Goal: Information Seeking & Learning: Get advice/opinions

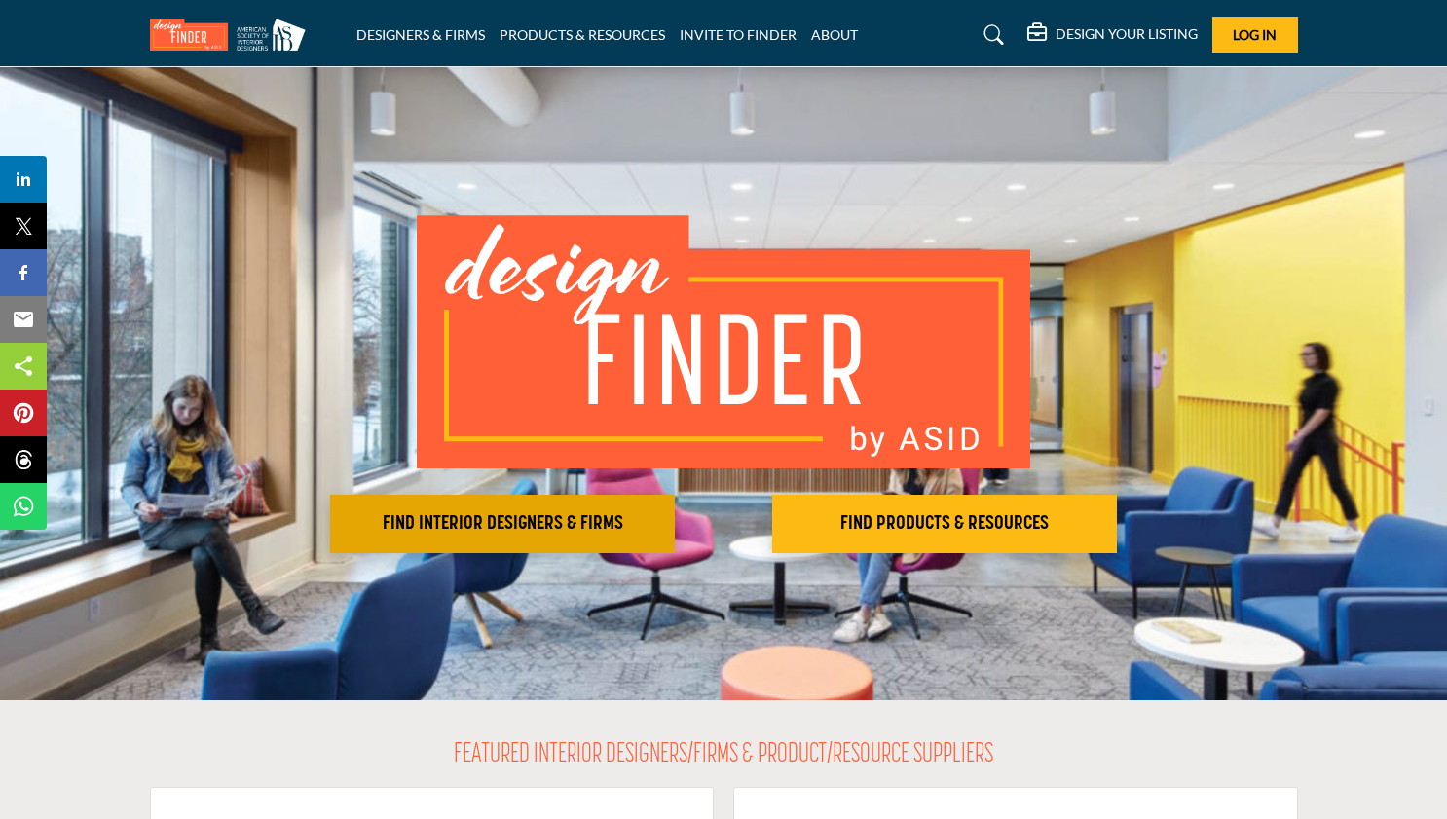
click at [612, 519] on h2 "FIND INTERIOR DESIGNERS & FIRMS" at bounding box center [502, 523] width 333 height 23
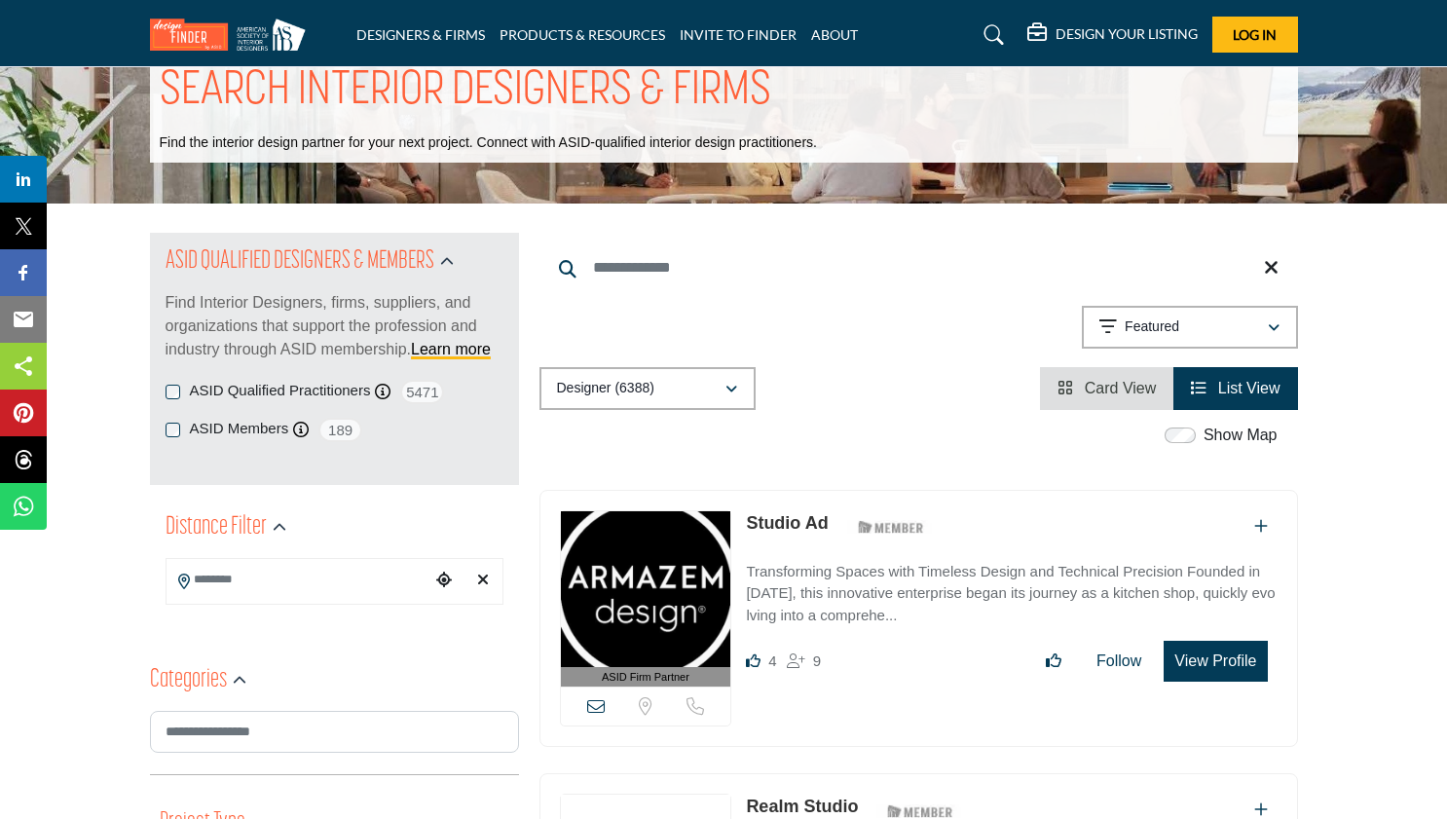
scroll to position [64, 0]
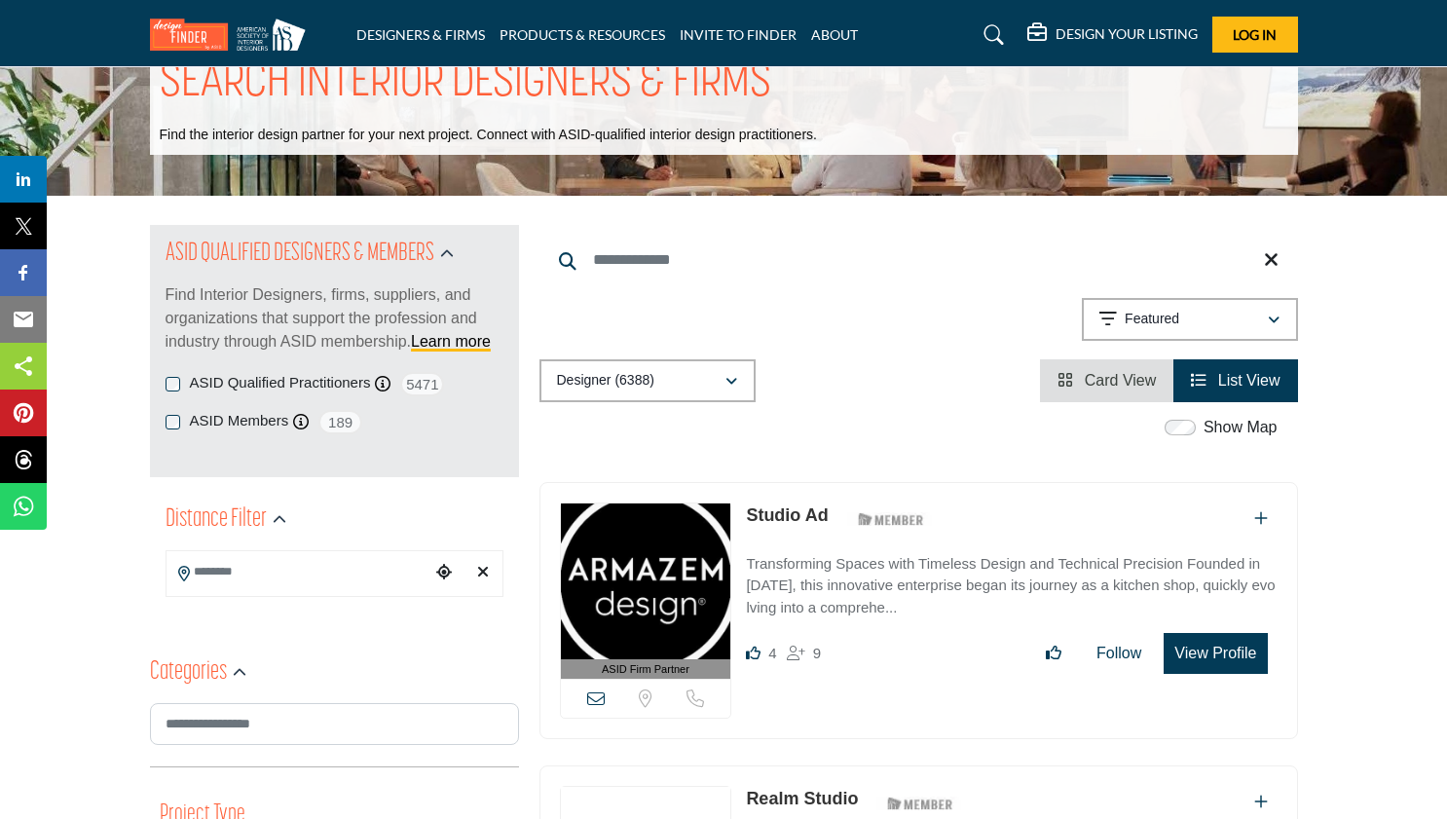
click at [389, 575] on input "Search Location" at bounding box center [297, 572] width 263 height 38
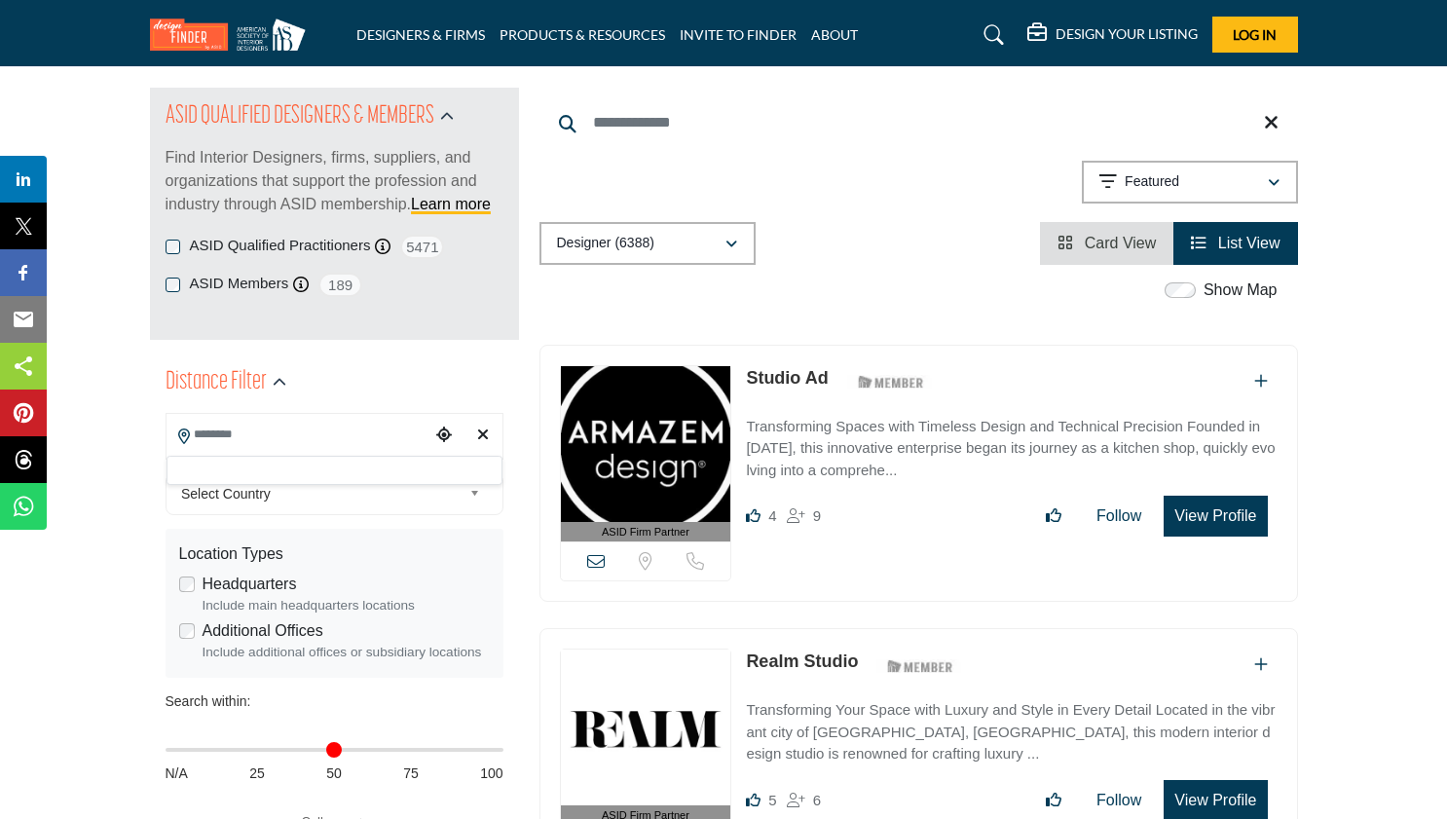
scroll to position [197, 0]
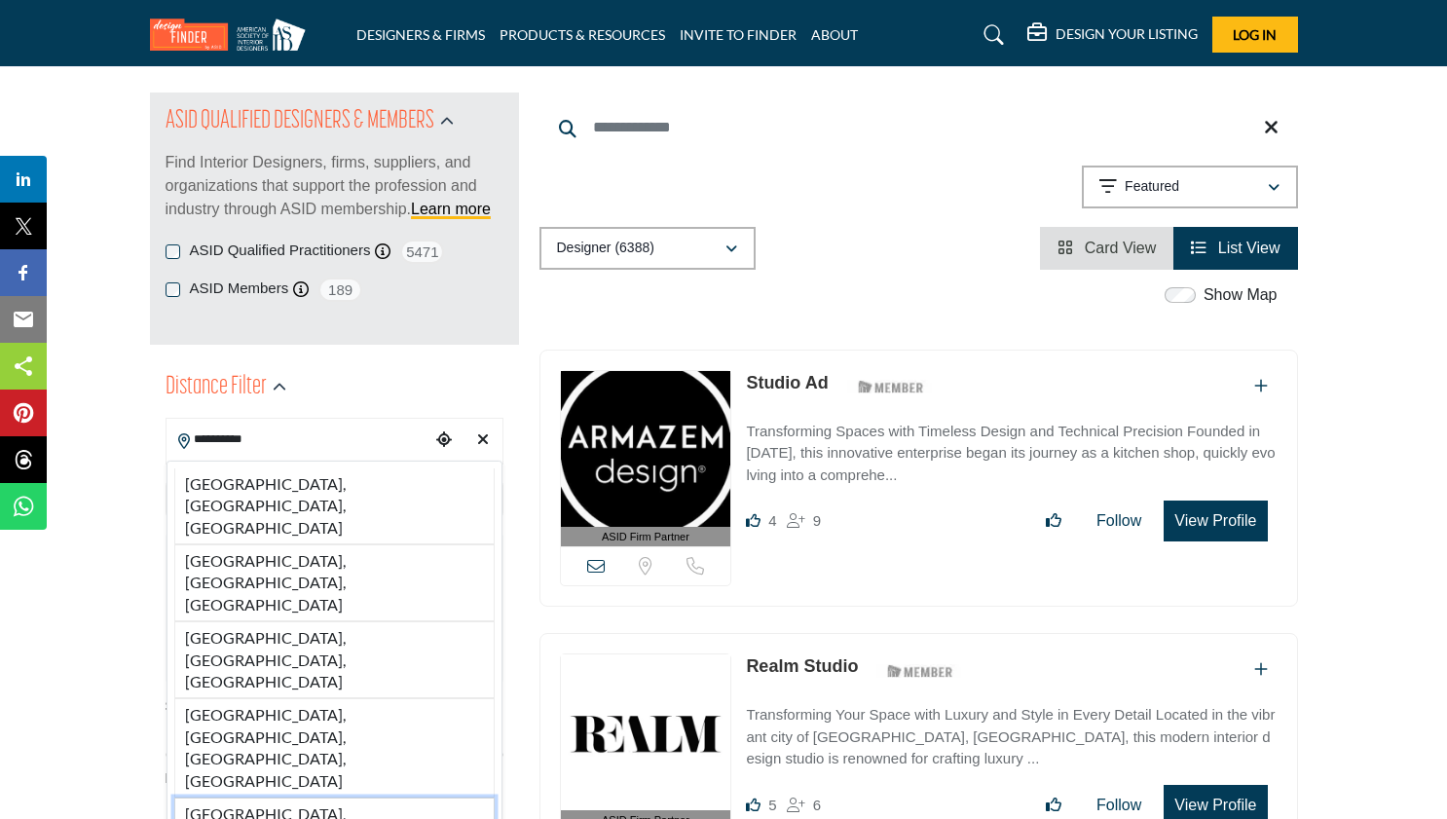
click at [351, 797] on li "[GEOGRAPHIC_DATA], [GEOGRAPHIC_DATA], [GEOGRAPHIC_DATA]" at bounding box center [334, 833] width 320 height 72
type input "**********"
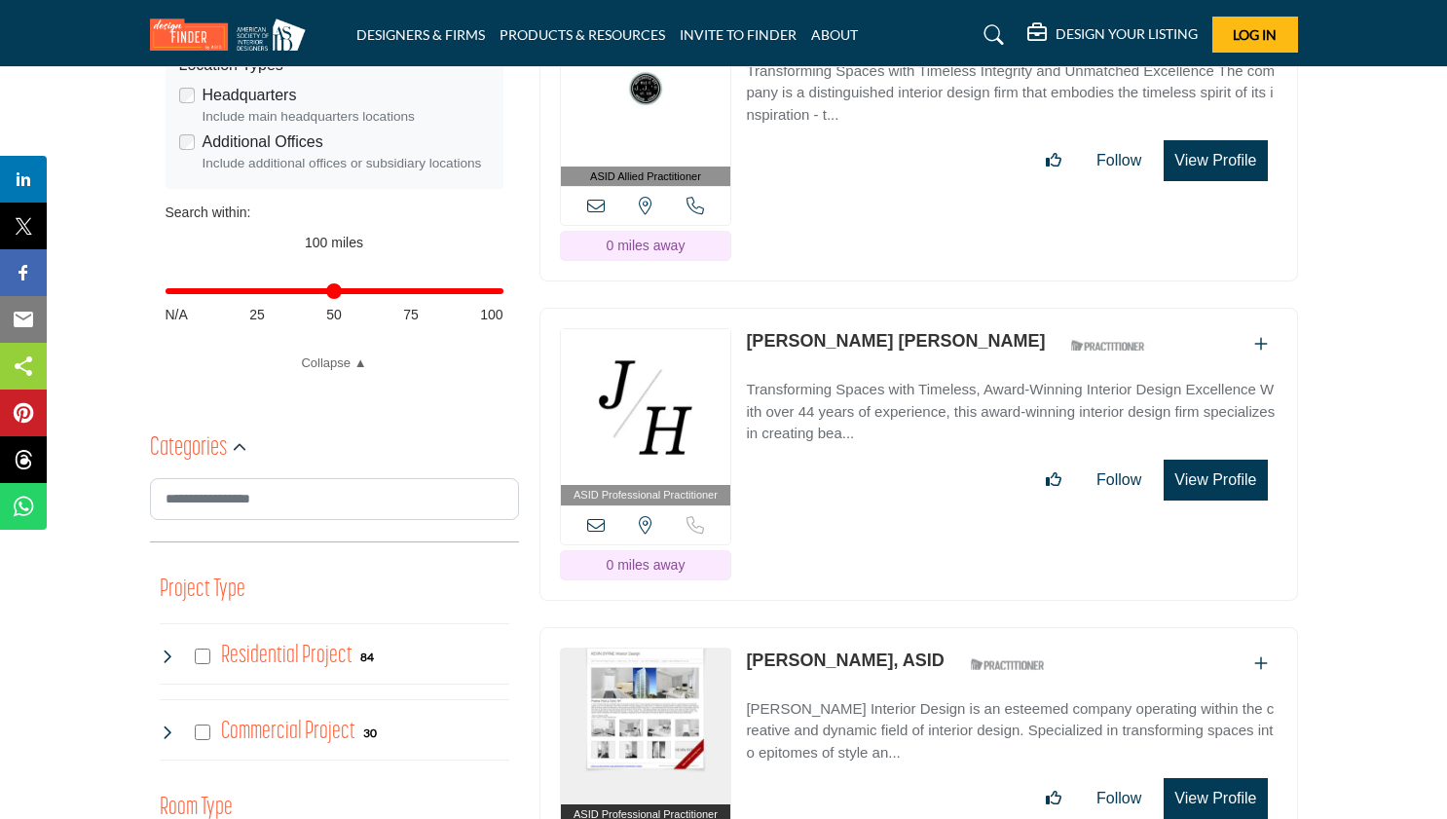
scroll to position [687, 0]
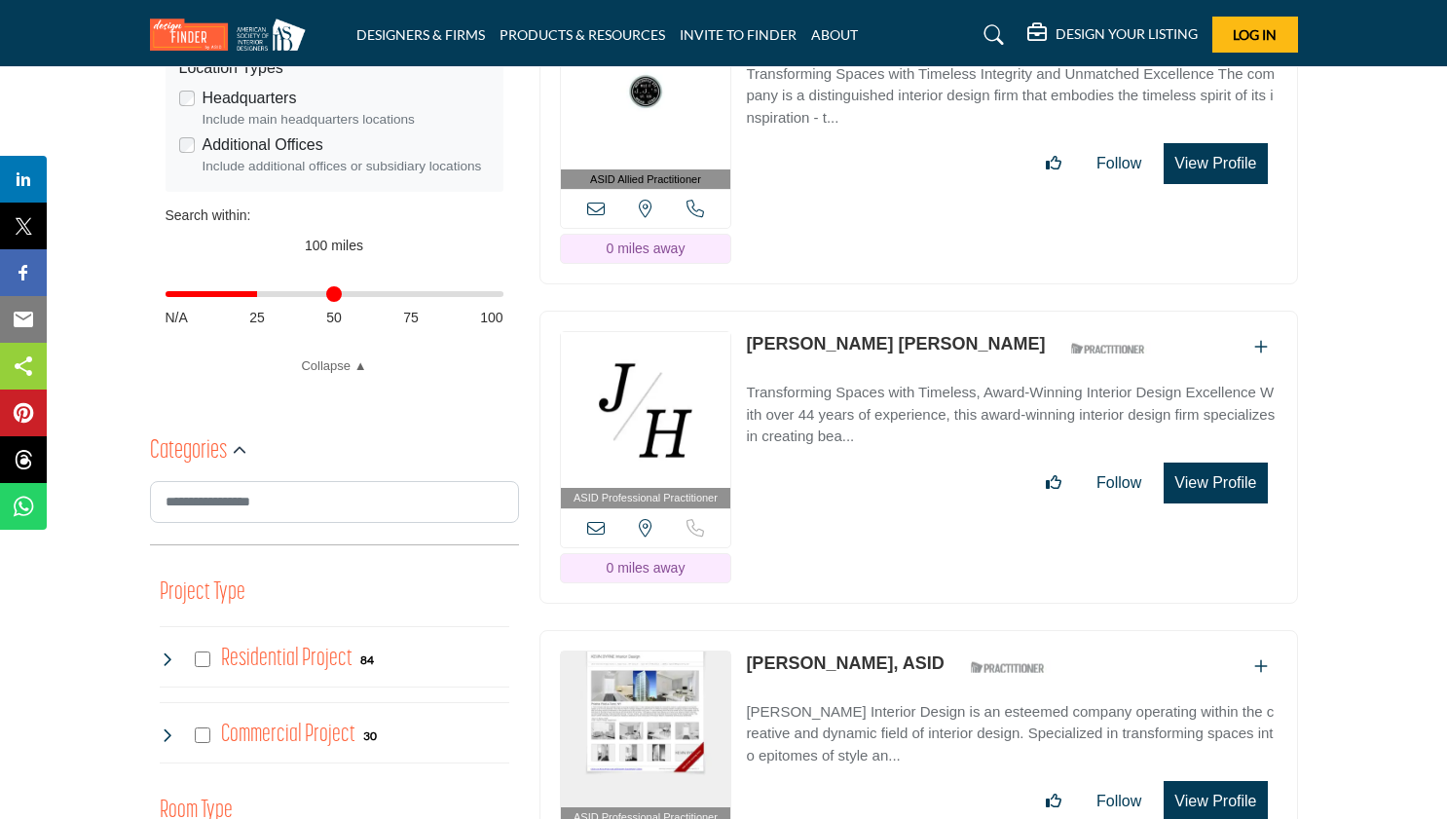
drag, startPoint x: 497, startPoint y: 301, endPoint x: 263, endPoint y: 306, distance: 233.7
type input "**"
click at [263, 296] on input "Distance in miles" at bounding box center [335, 294] width 338 height 4
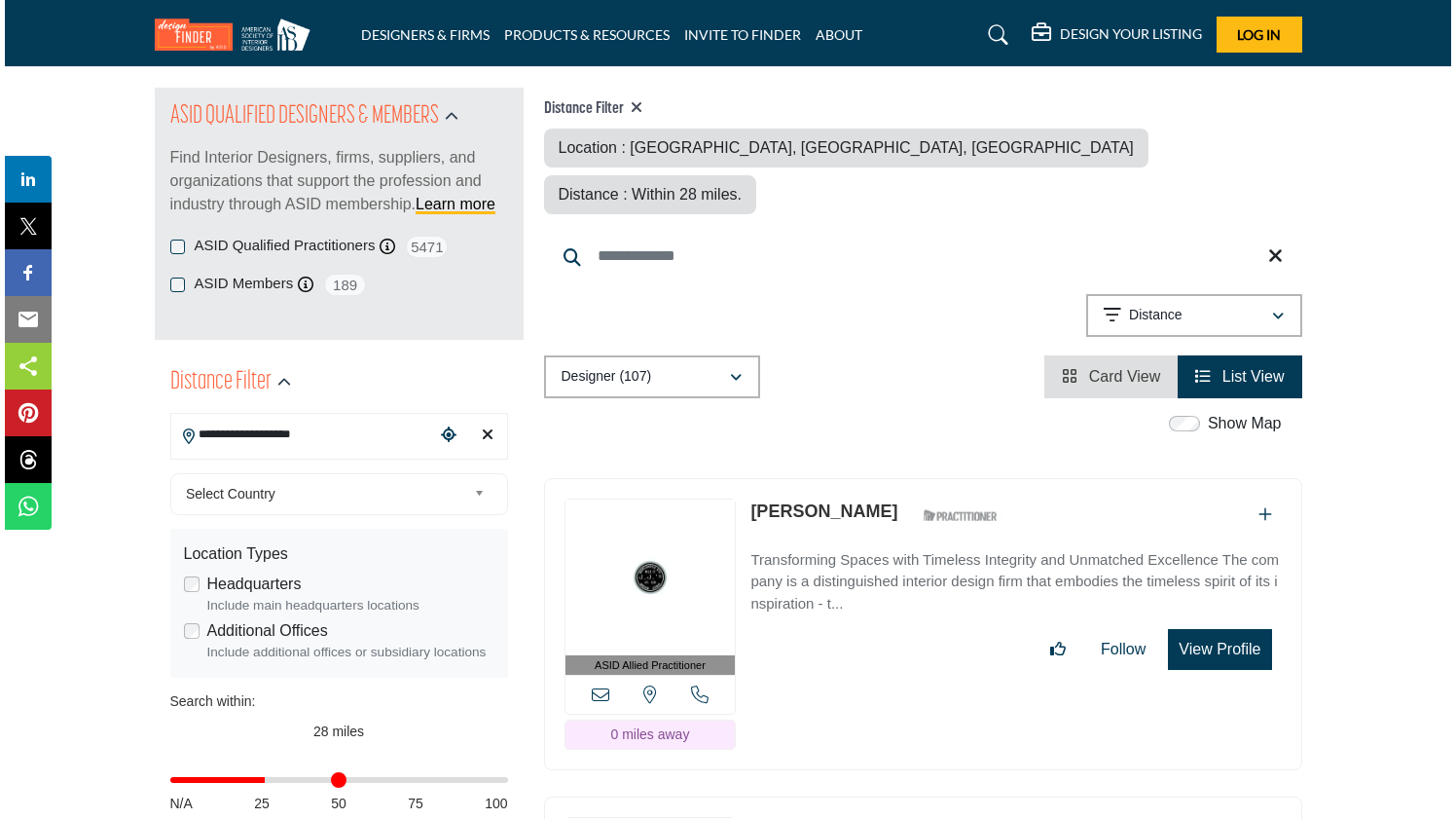
scroll to position [229, 0]
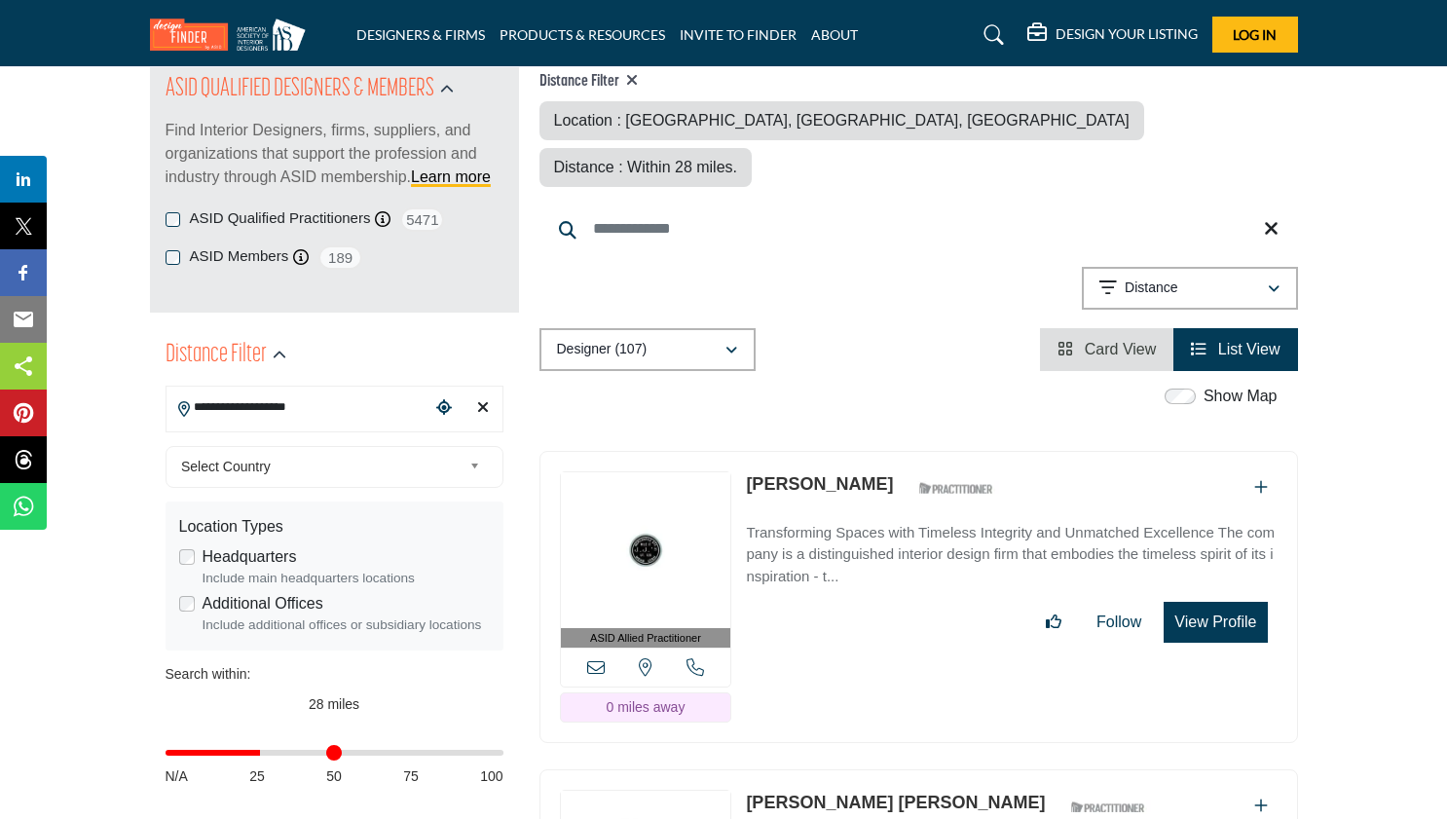
click at [1198, 602] on button "View Profile" at bounding box center [1214, 622] width 103 height 41
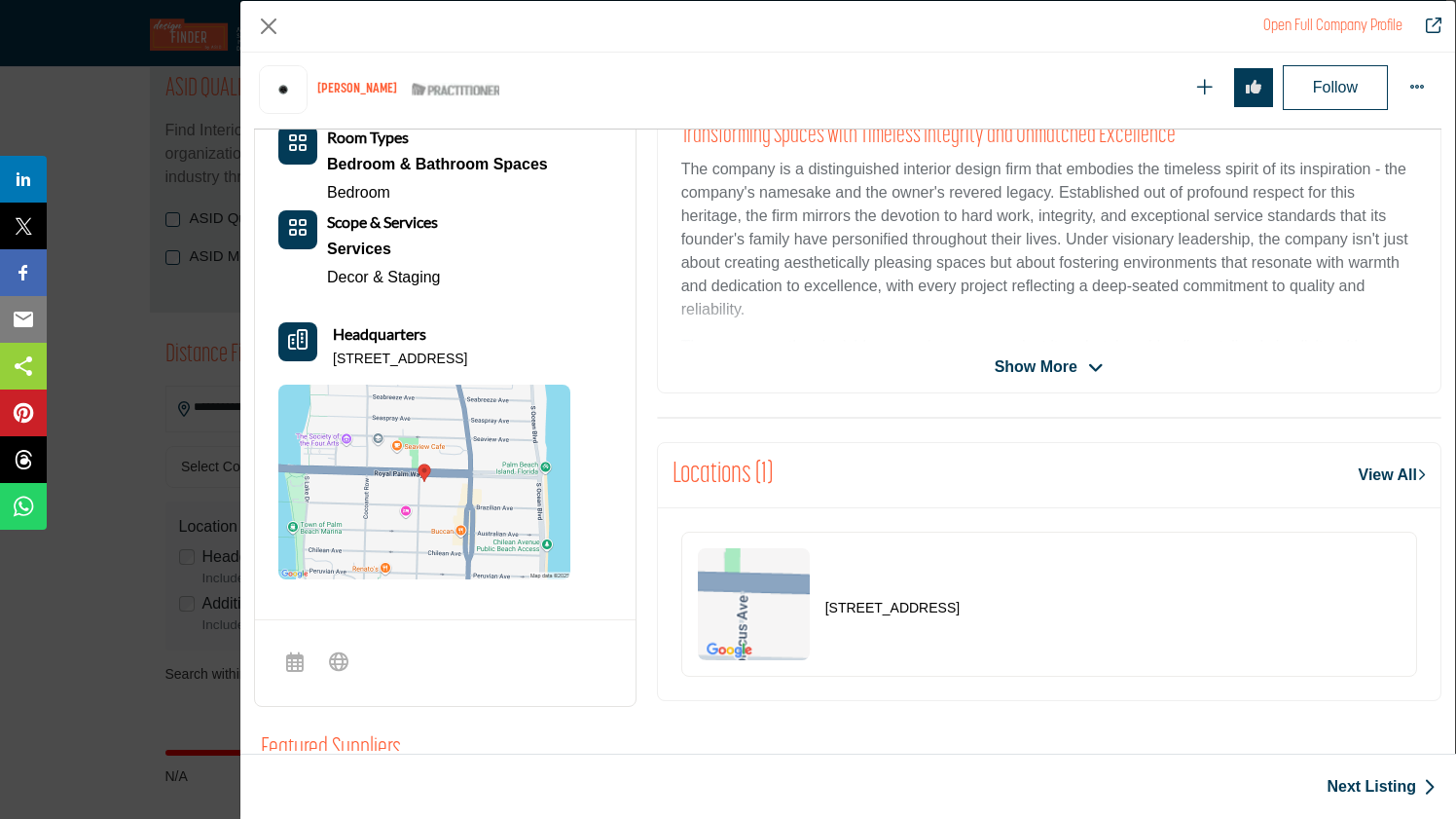
scroll to position [518, 0]
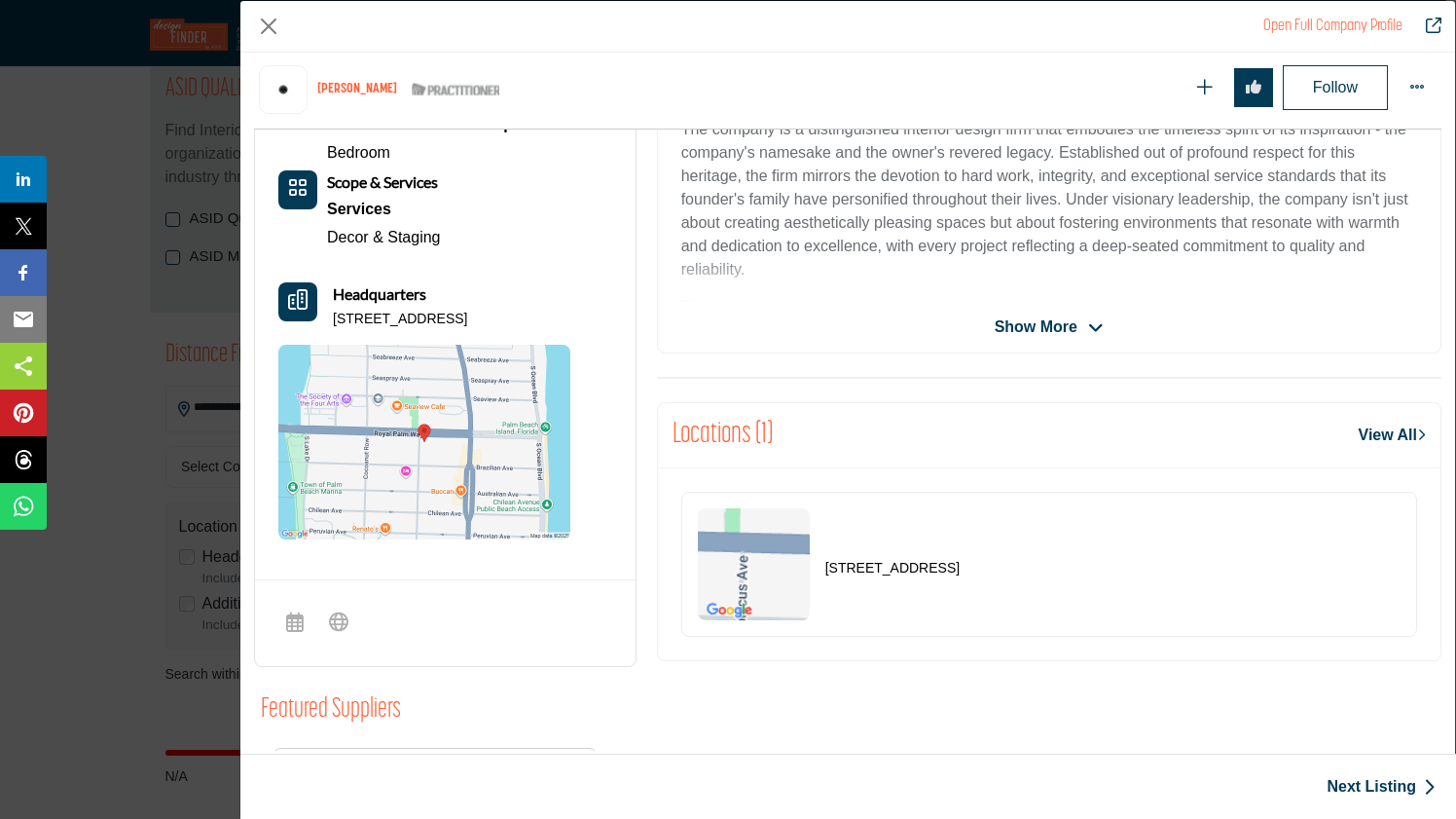
click at [1088, 319] on icon "Company Data Modal" at bounding box center [1096, 328] width 16 height 18
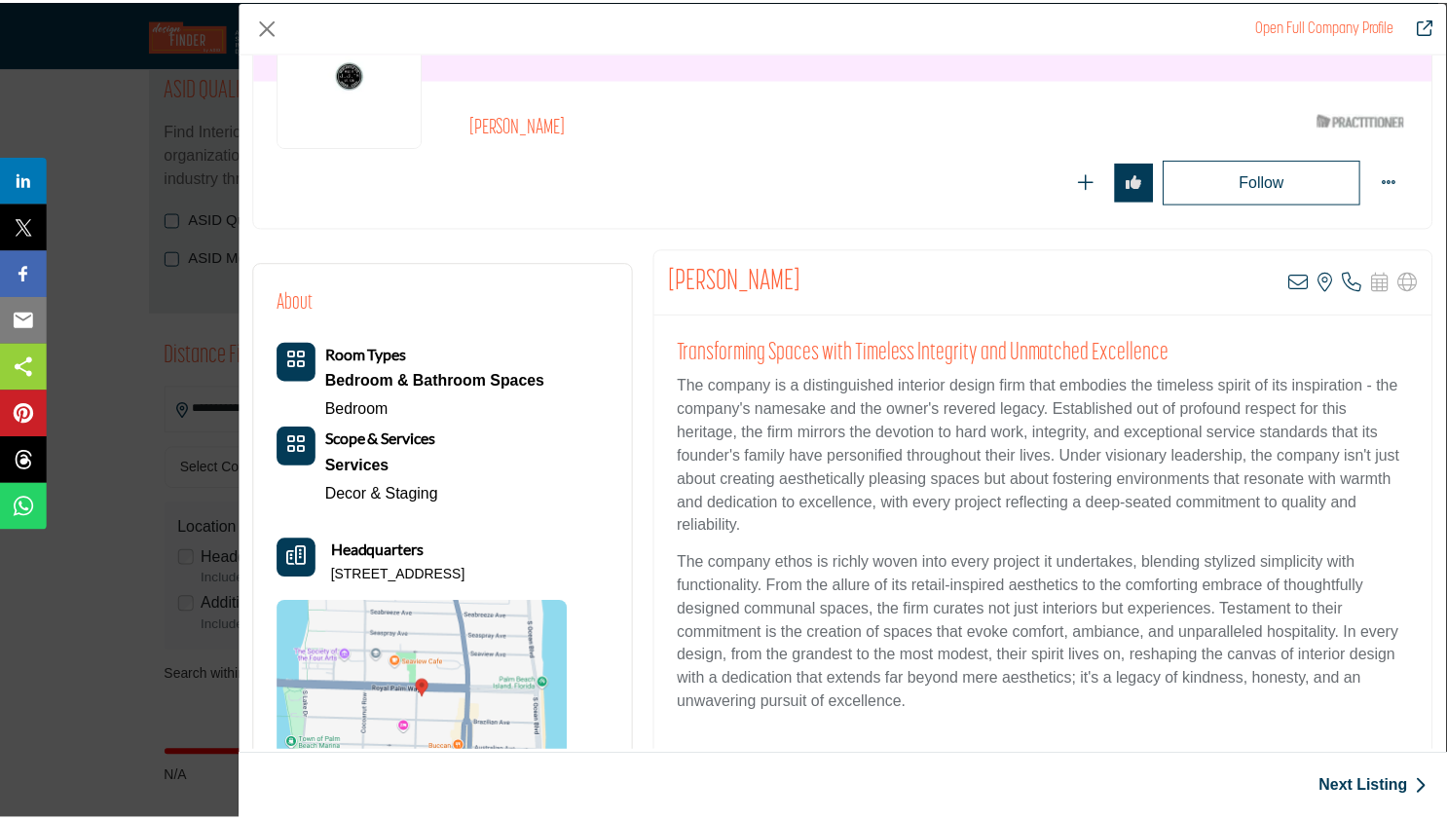
scroll to position [0, 0]
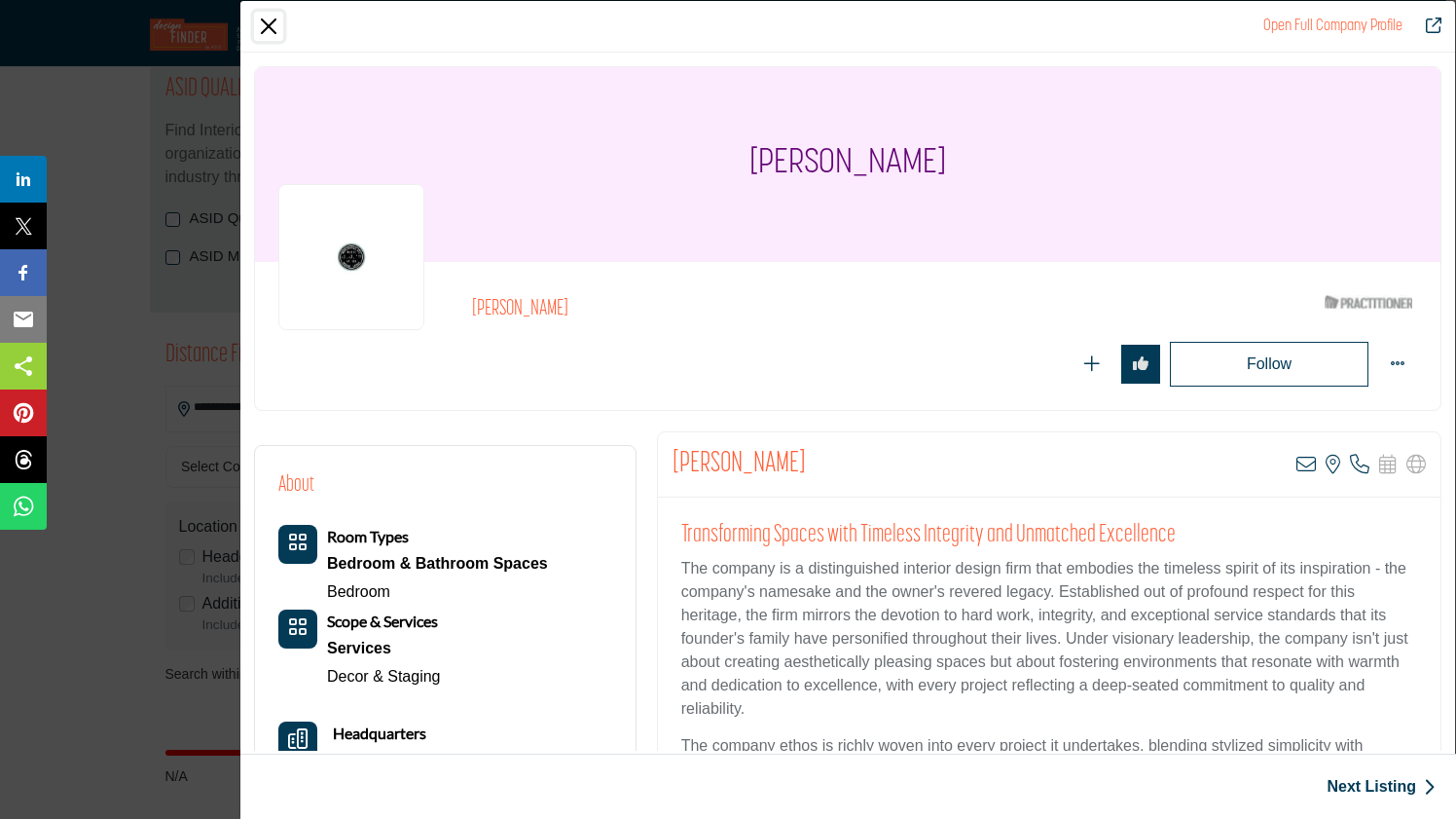
click at [276, 18] on button "Close" at bounding box center [268, 26] width 29 height 29
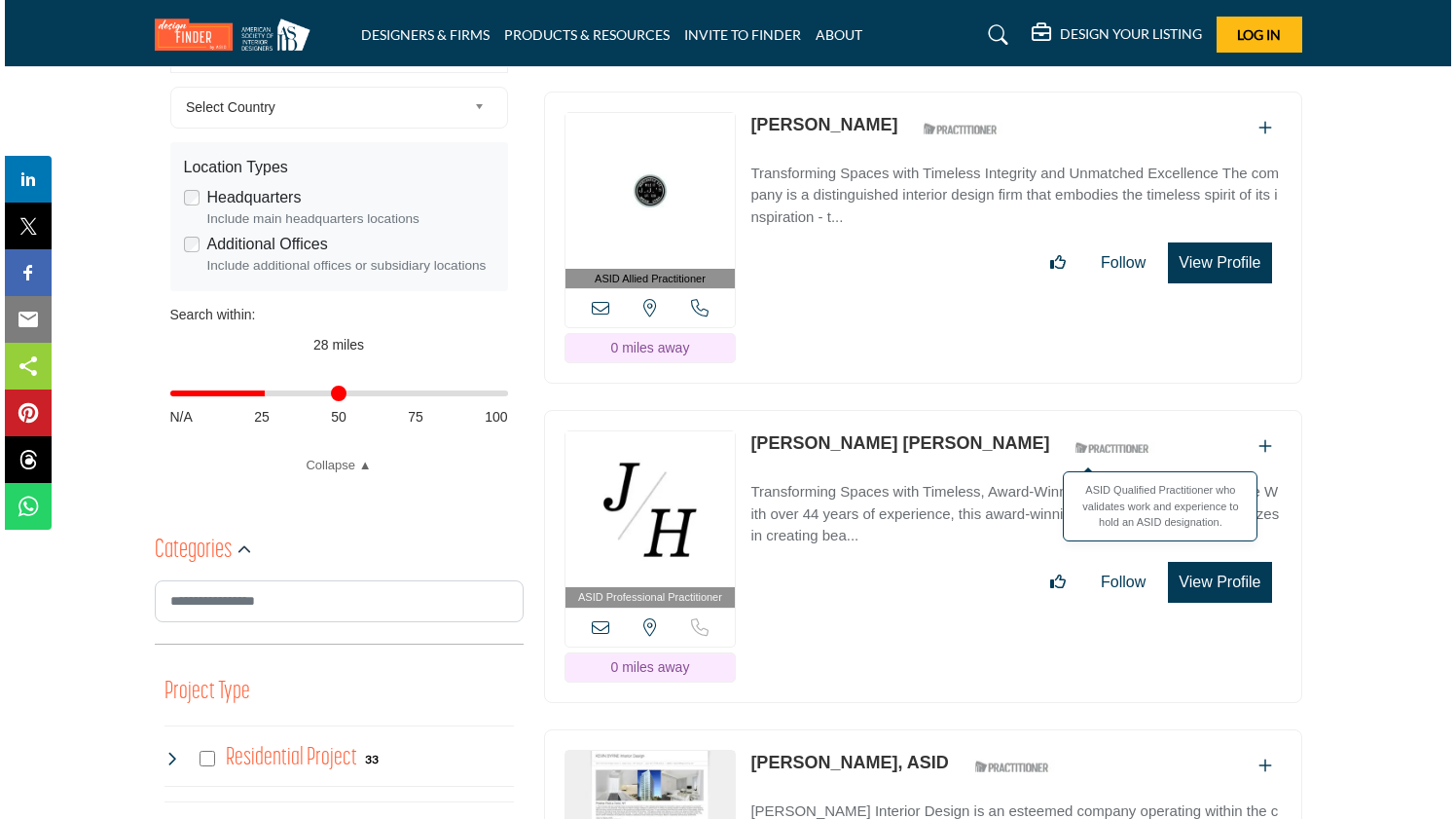
scroll to position [596, 0]
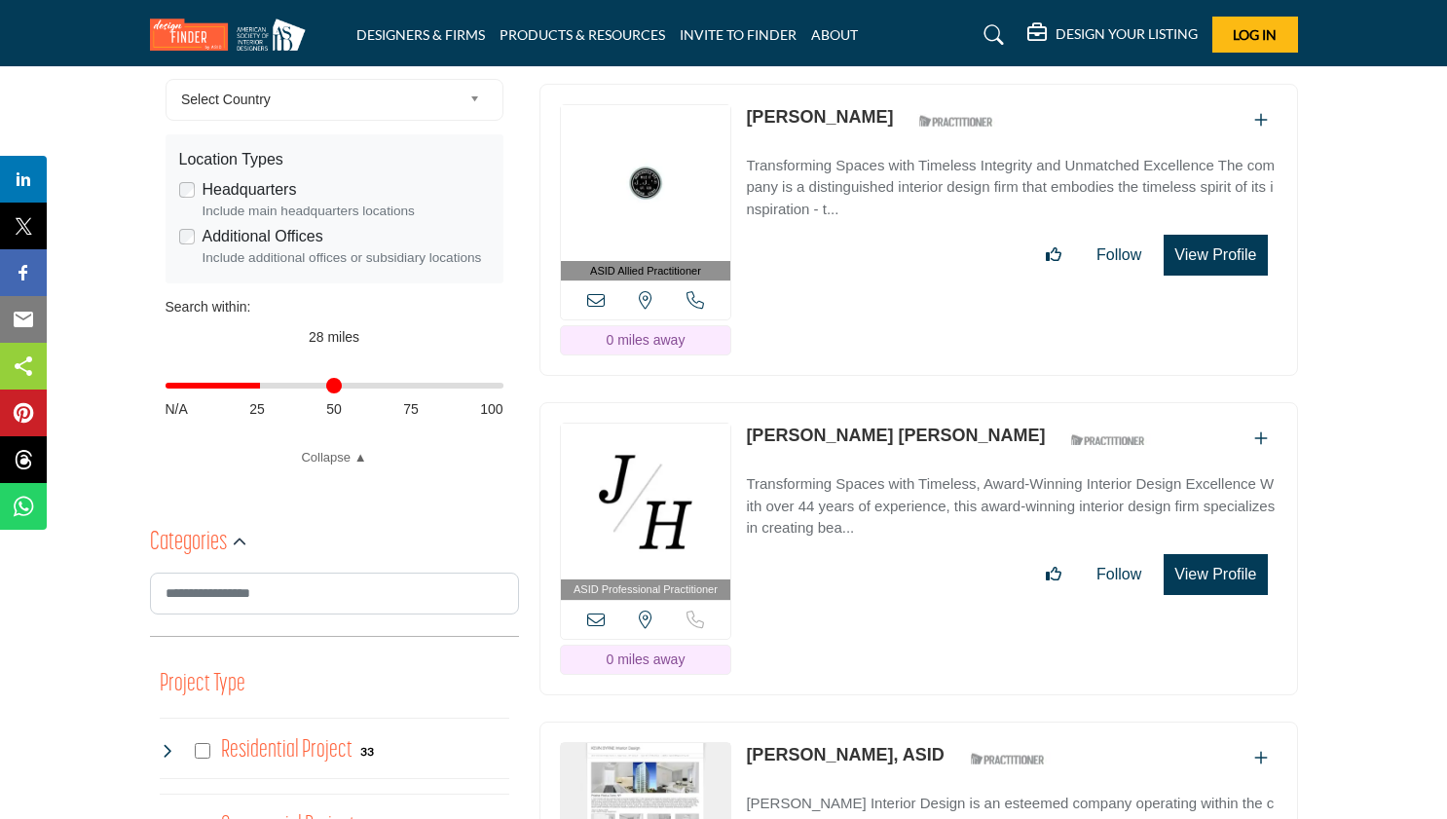
click at [1163, 554] on button "View Profile" at bounding box center [1214, 574] width 103 height 41
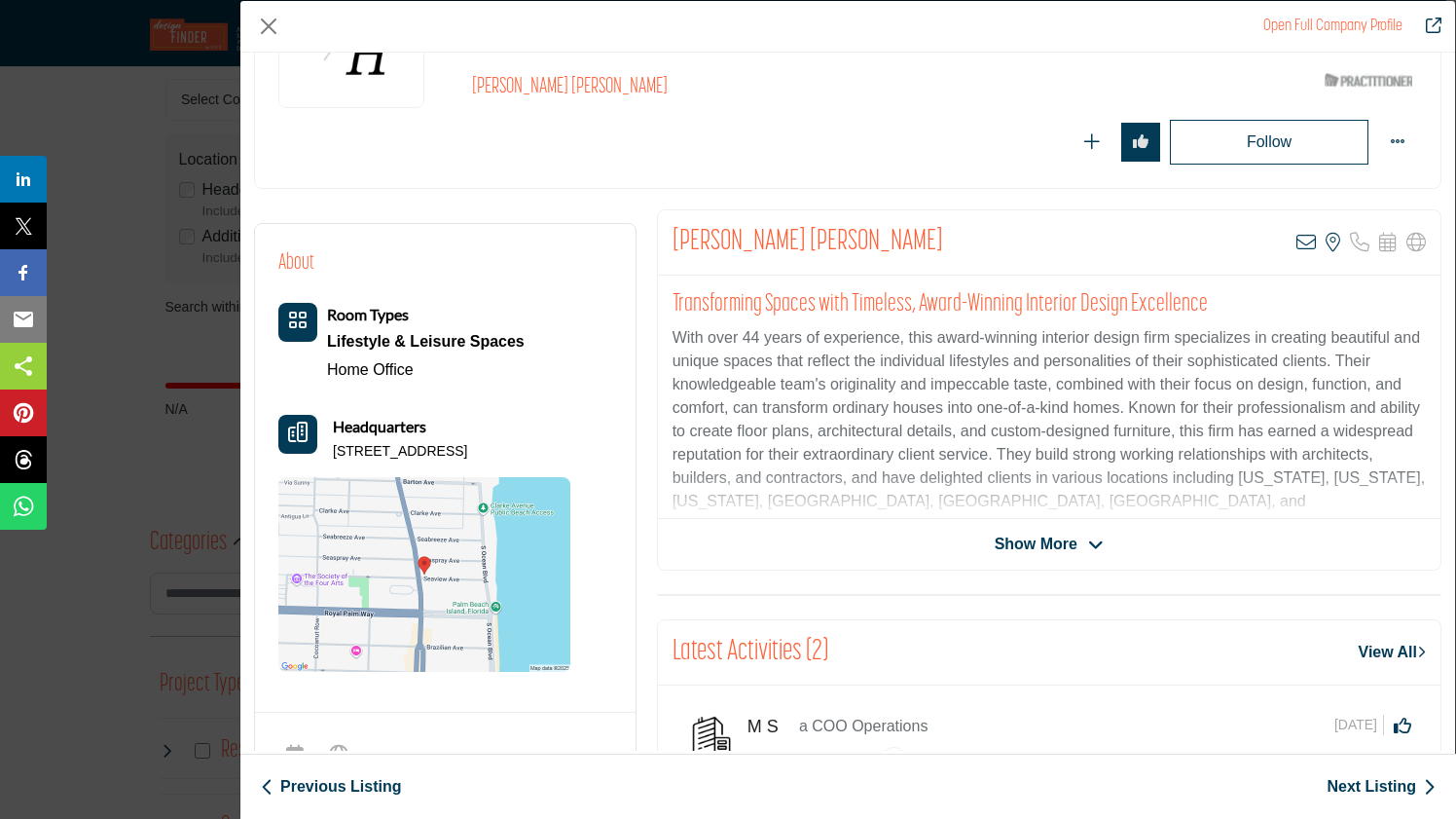
scroll to position [213, 0]
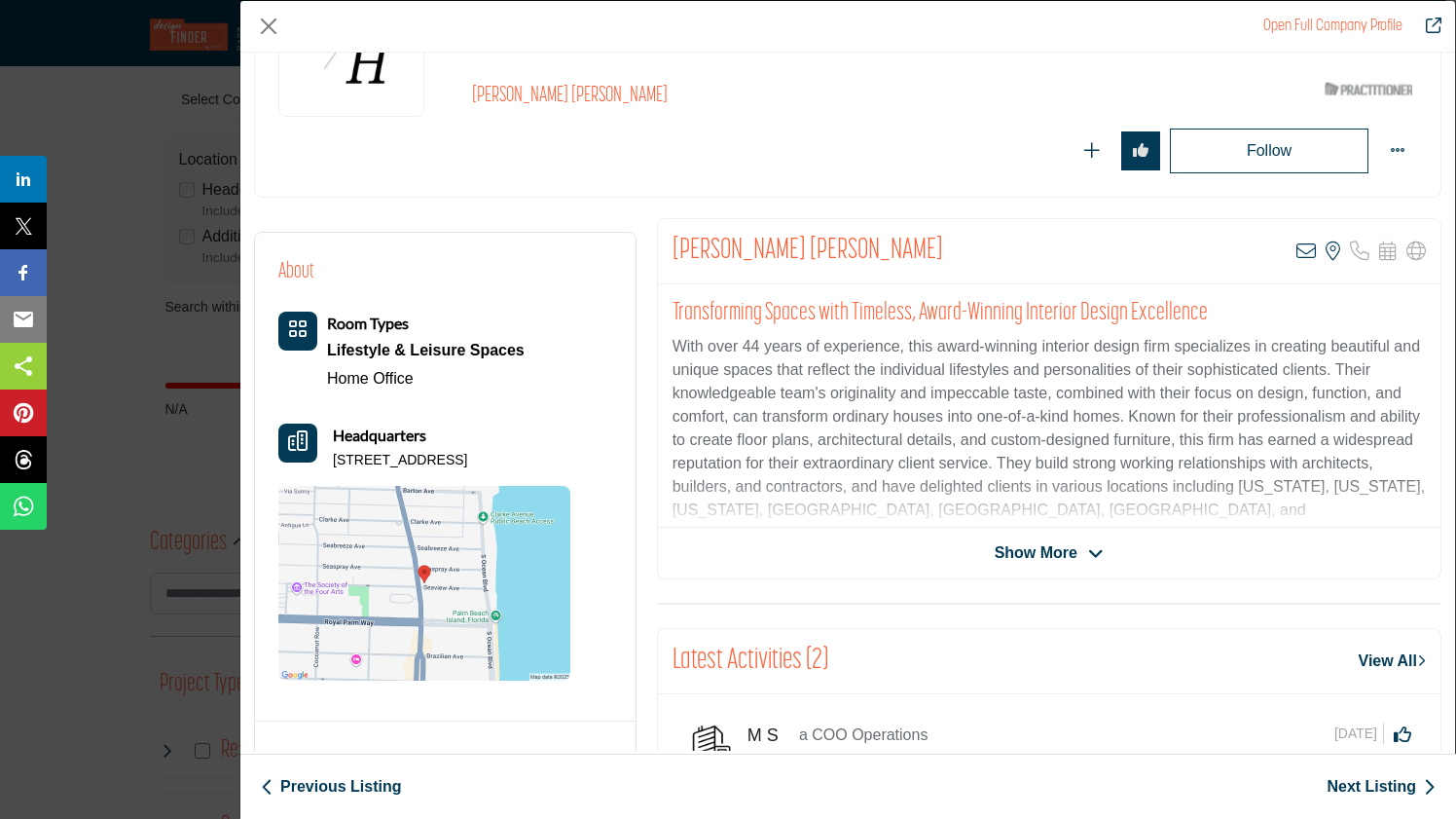
click at [1071, 551] on span "Show More" at bounding box center [1036, 552] width 83 height 23
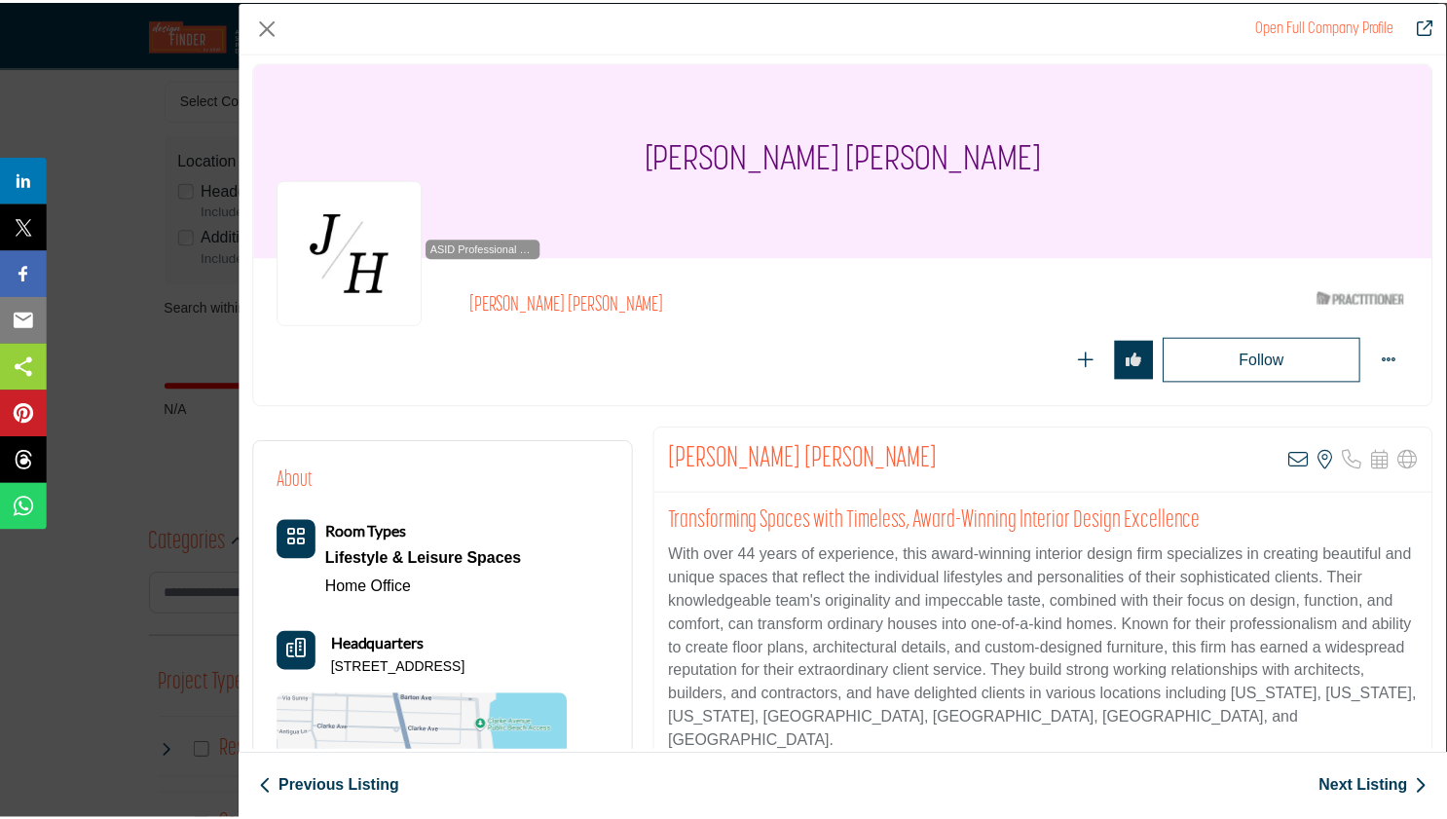
scroll to position [0, 0]
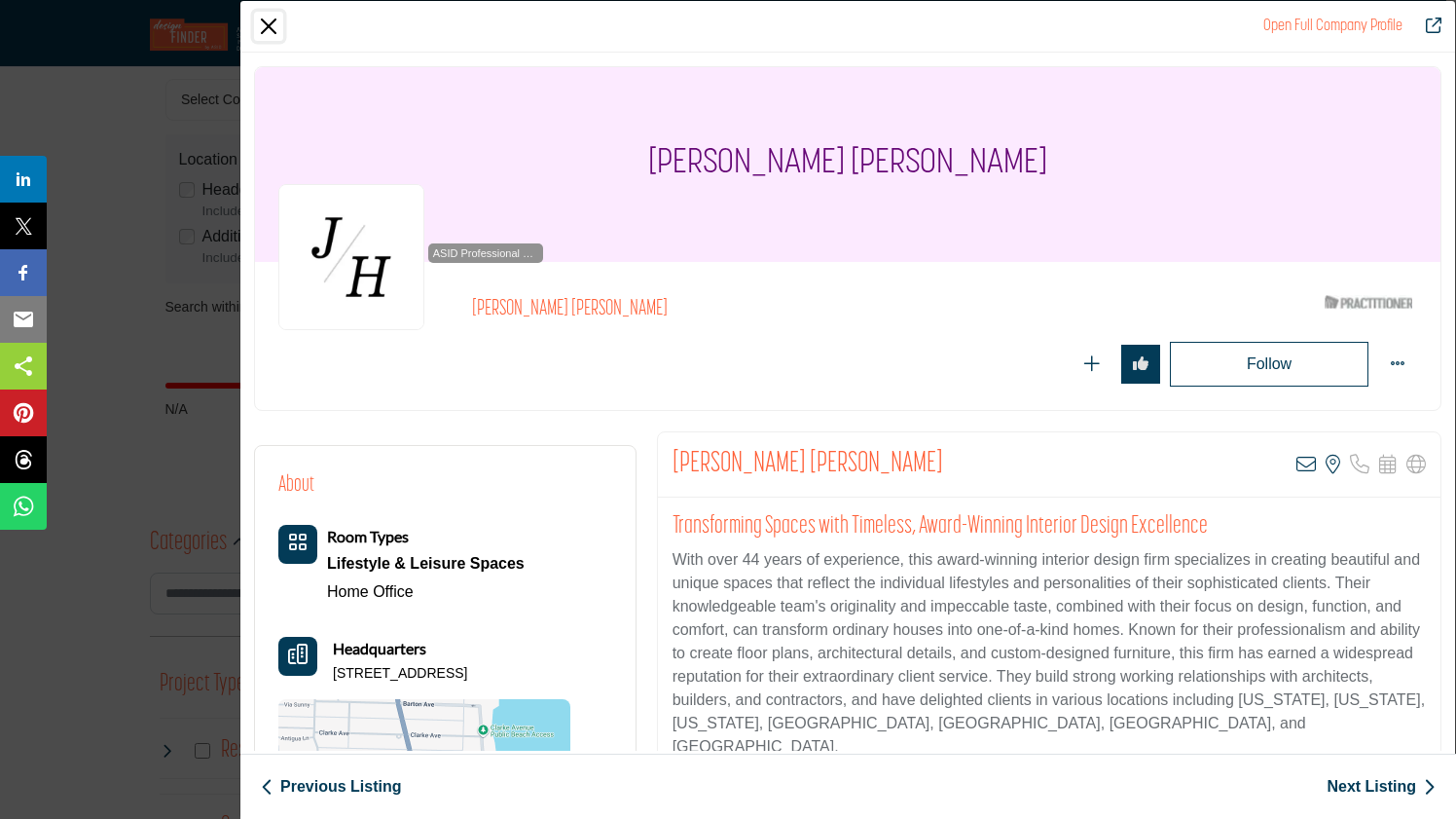
click at [273, 26] on button "Close" at bounding box center [268, 26] width 29 height 29
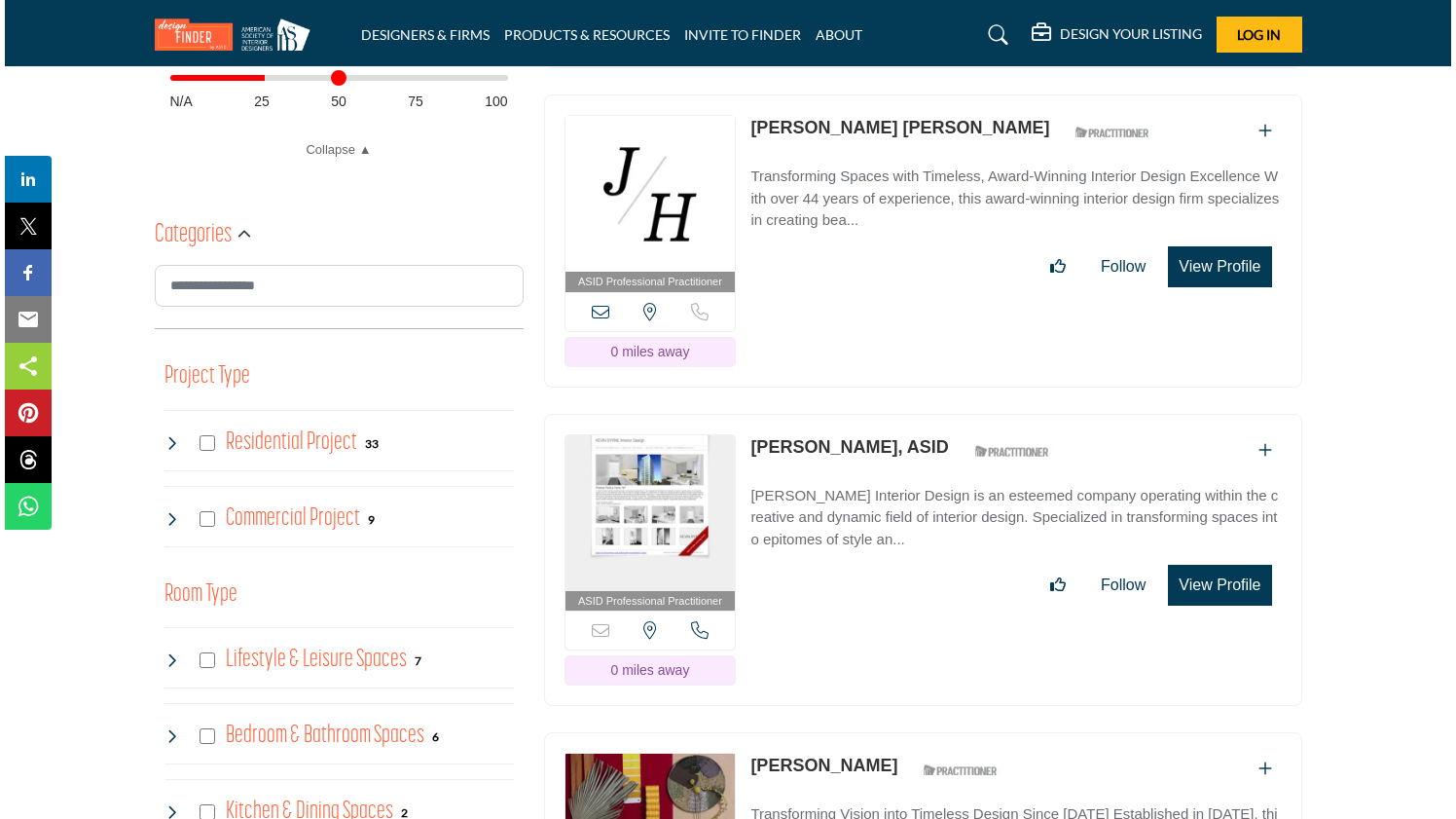
scroll to position [912, 0]
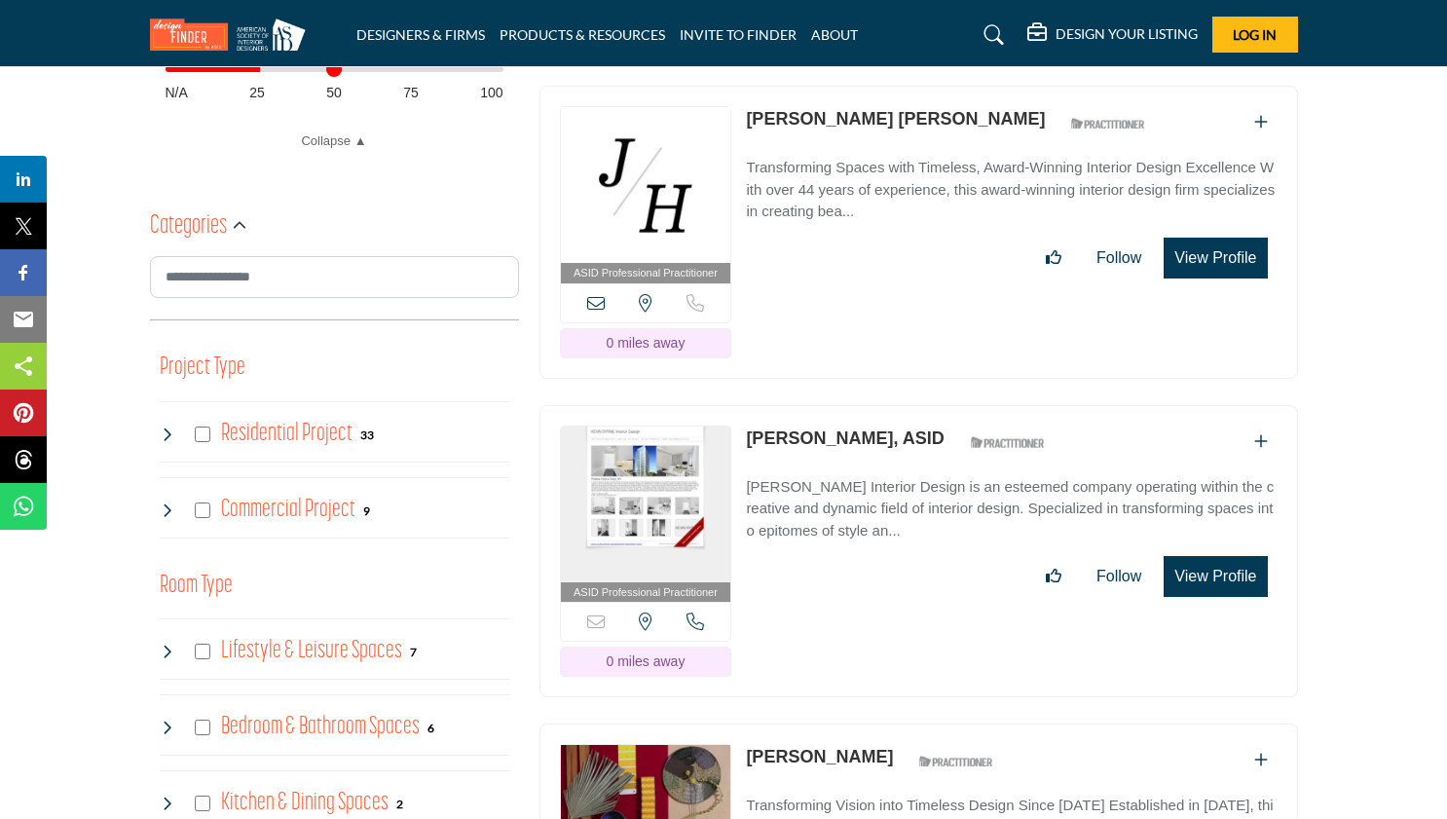
click at [1212, 556] on button "View Profile" at bounding box center [1214, 576] width 103 height 41
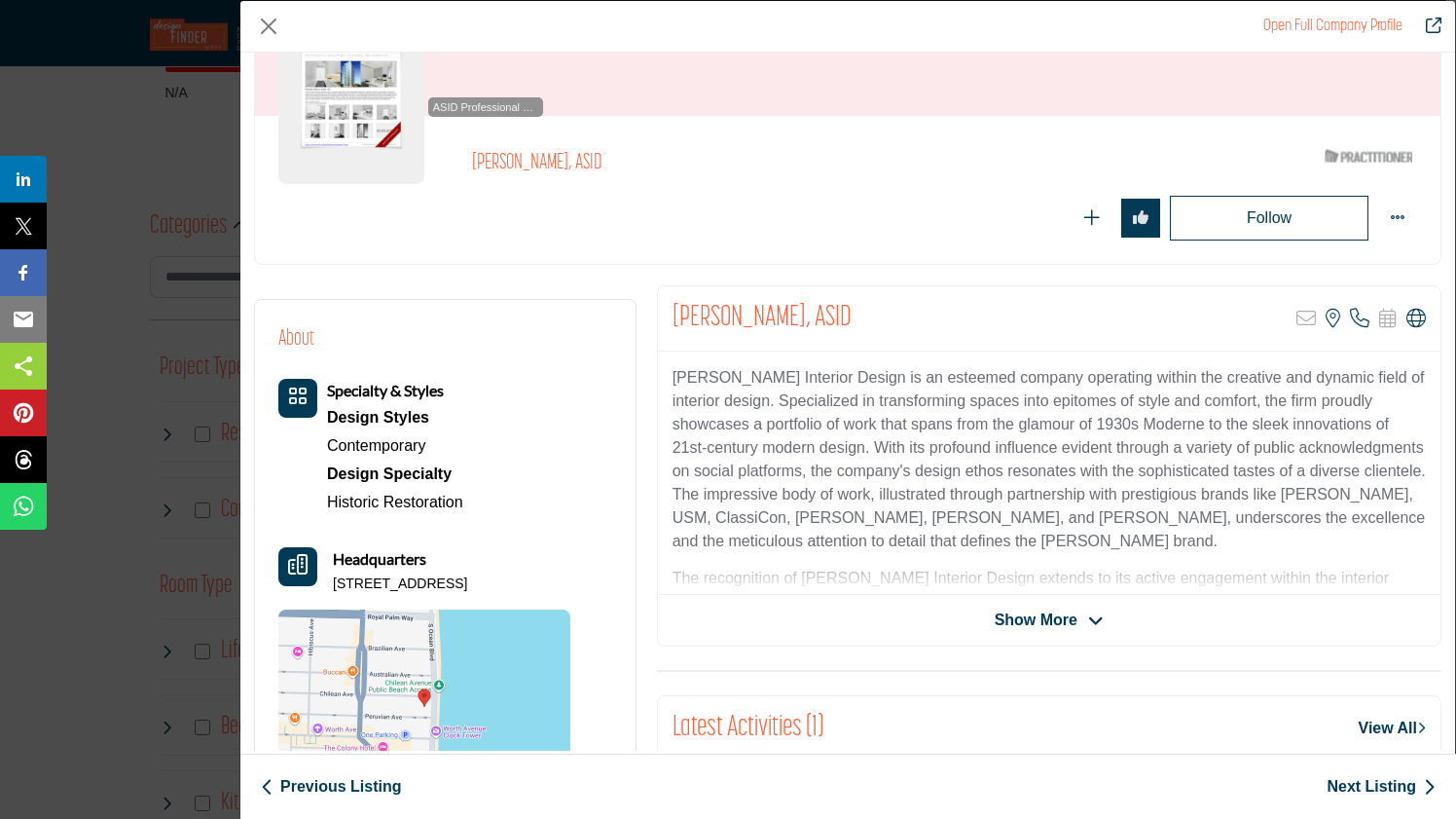
scroll to position [145, 0]
click at [1043, 620] on span "Show More" at bounding box center [1036, 620] width 83 height 23
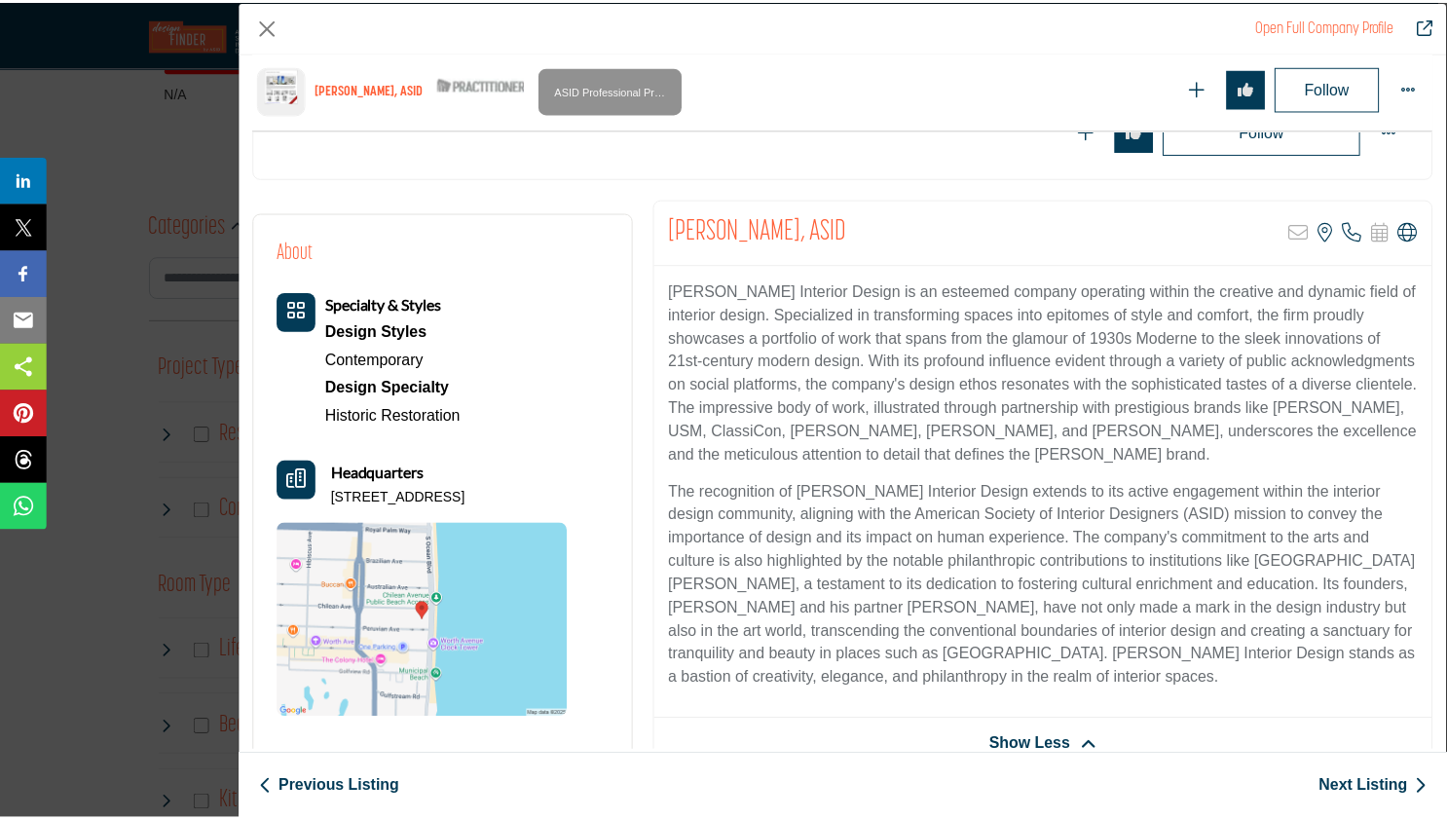
scroll to position [0, 0]
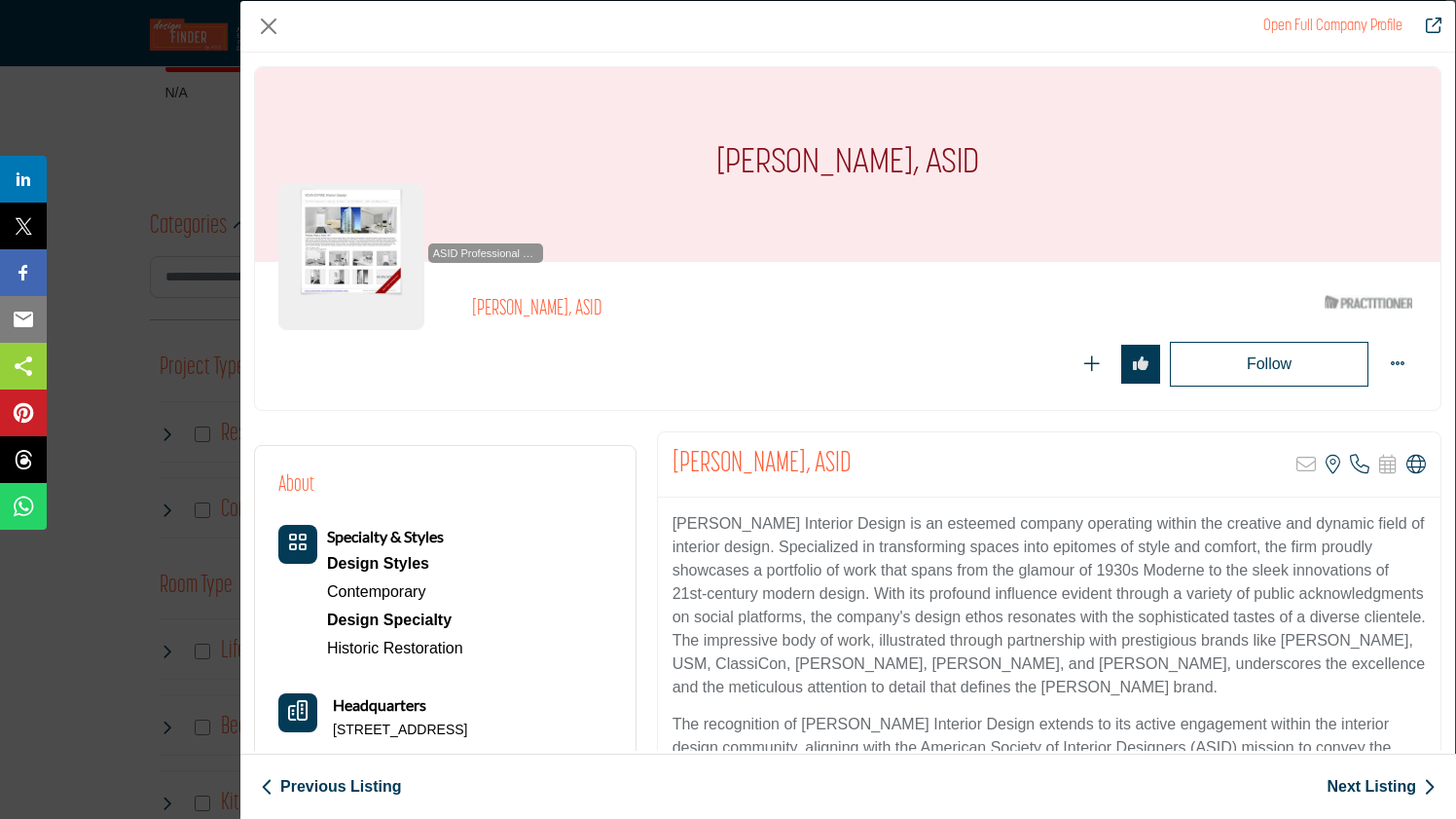
click at [784, 463] on h2 "[PERSON_NAME], ASID" at bounding box center [762, 464] width 179 height 35
click at [274, 18] on button "Close" at bounding box center [268, 26] width 29 height 29
